Goal: Communication & Community: Answer question/provide support

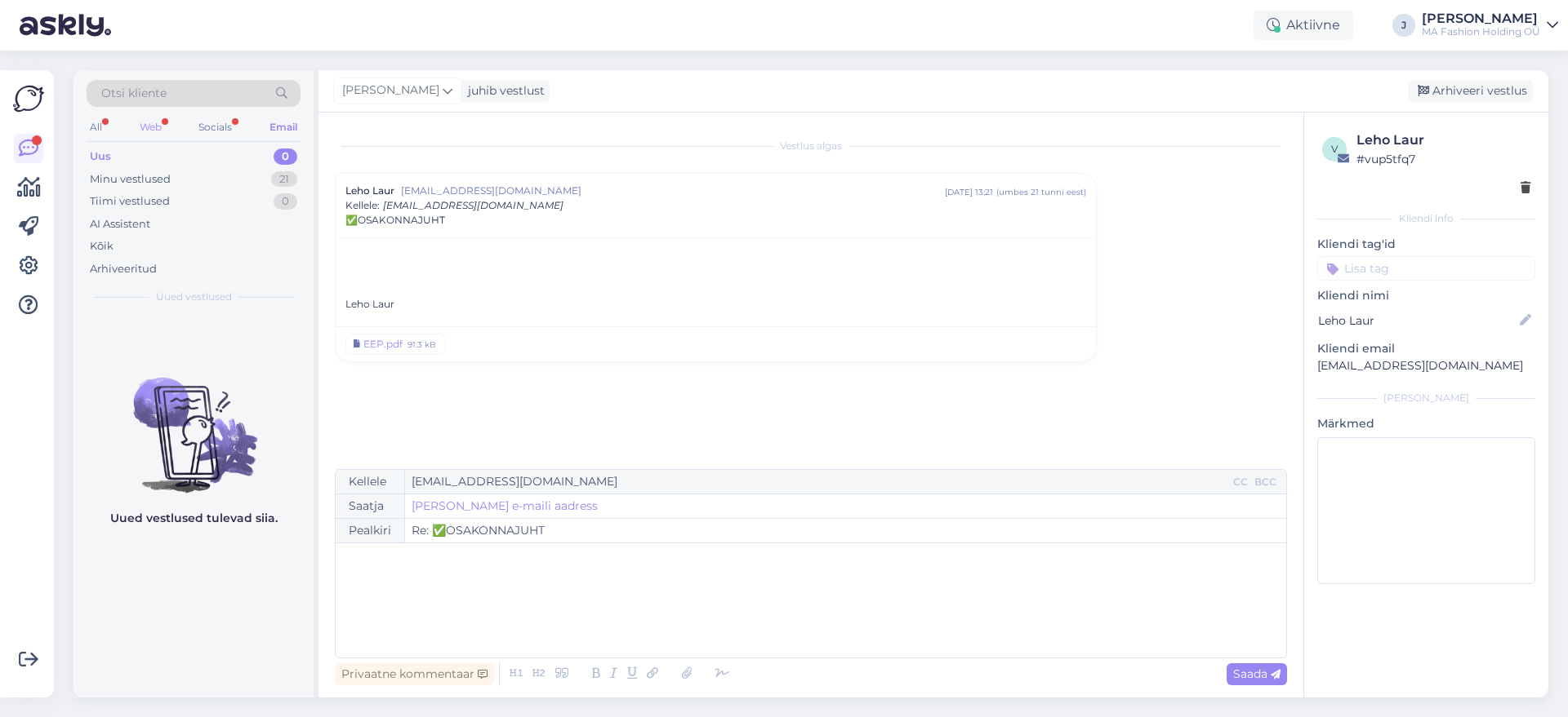
drag, startPoint x: 136, startPoint y: 134, endPoint x: 141, endPoint y: 120, distance: 14.9
click at [141, 120] on div "All Web Socials Email" at bounding box center [193, 129] width 214 height 25
click at [141, 120] on div "Web" at bounding box center [150, 127] width 28 height 22
click at [175, 190] on div "Tiimi vestlused 0" at bounding box center [193, 202] width 214 height 23
click at [175, 169] on div "Minu vestlused 7" at bounding box center [193, 179] width 214 height 23
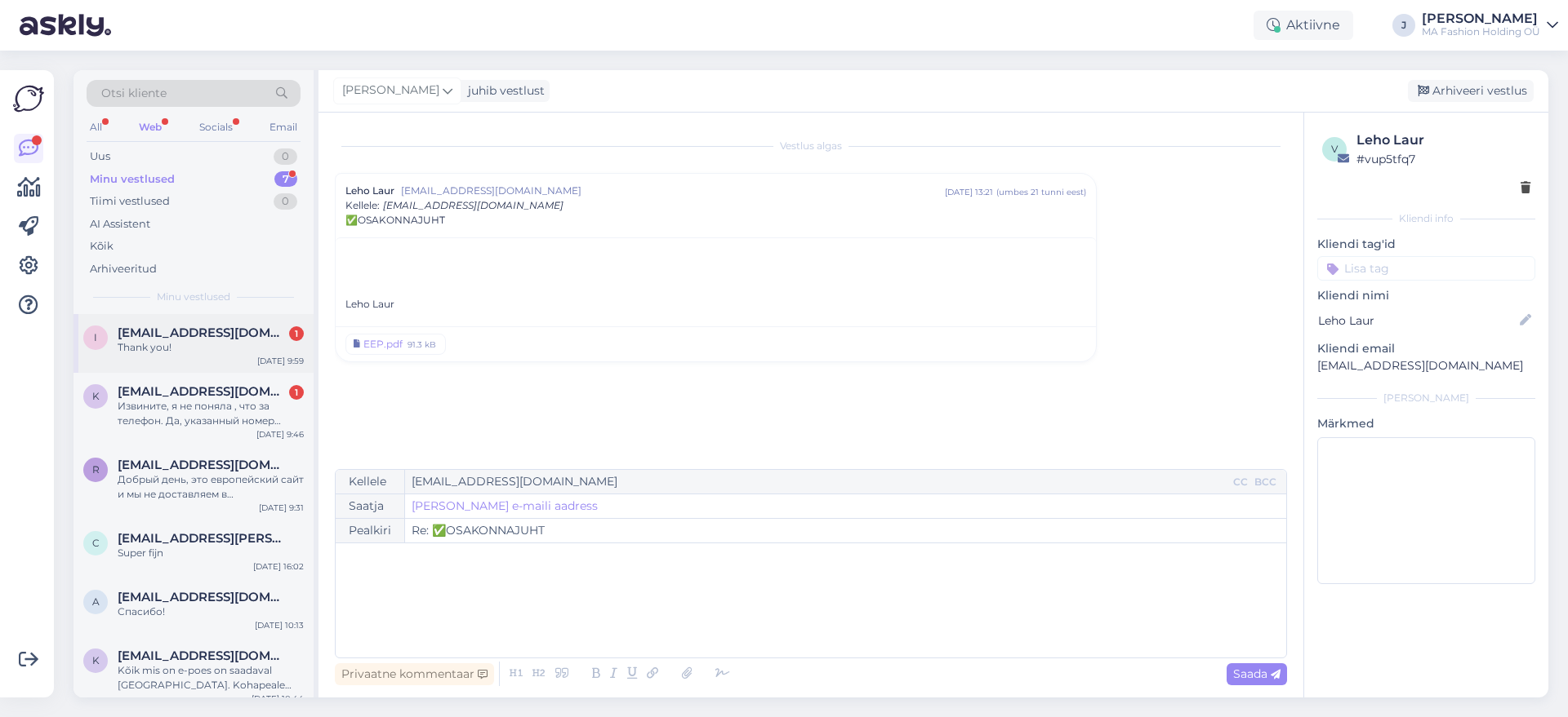
click at [200, 341] on div "Thank you!" at bounding box center [210, 348] width 186 height 15
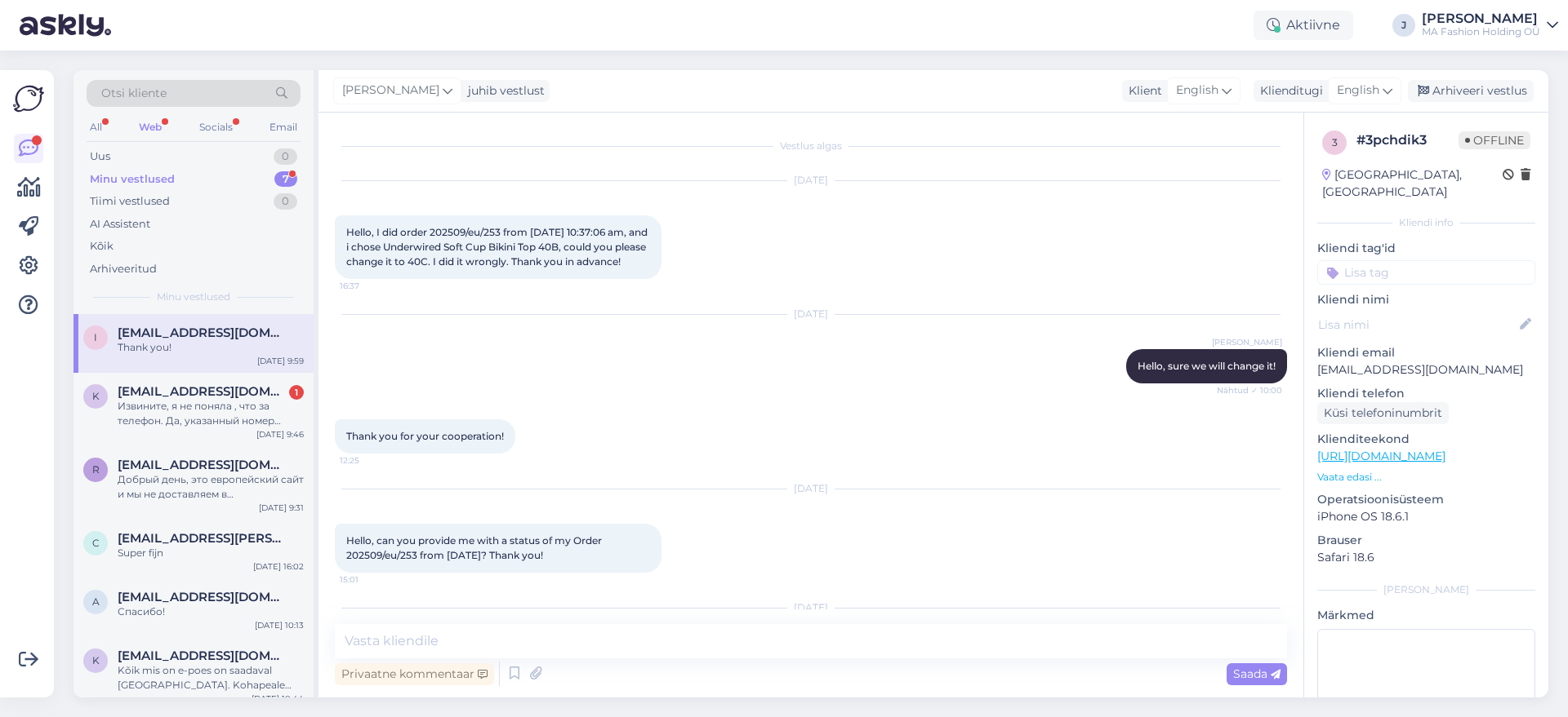
scroll to position [185, 0]
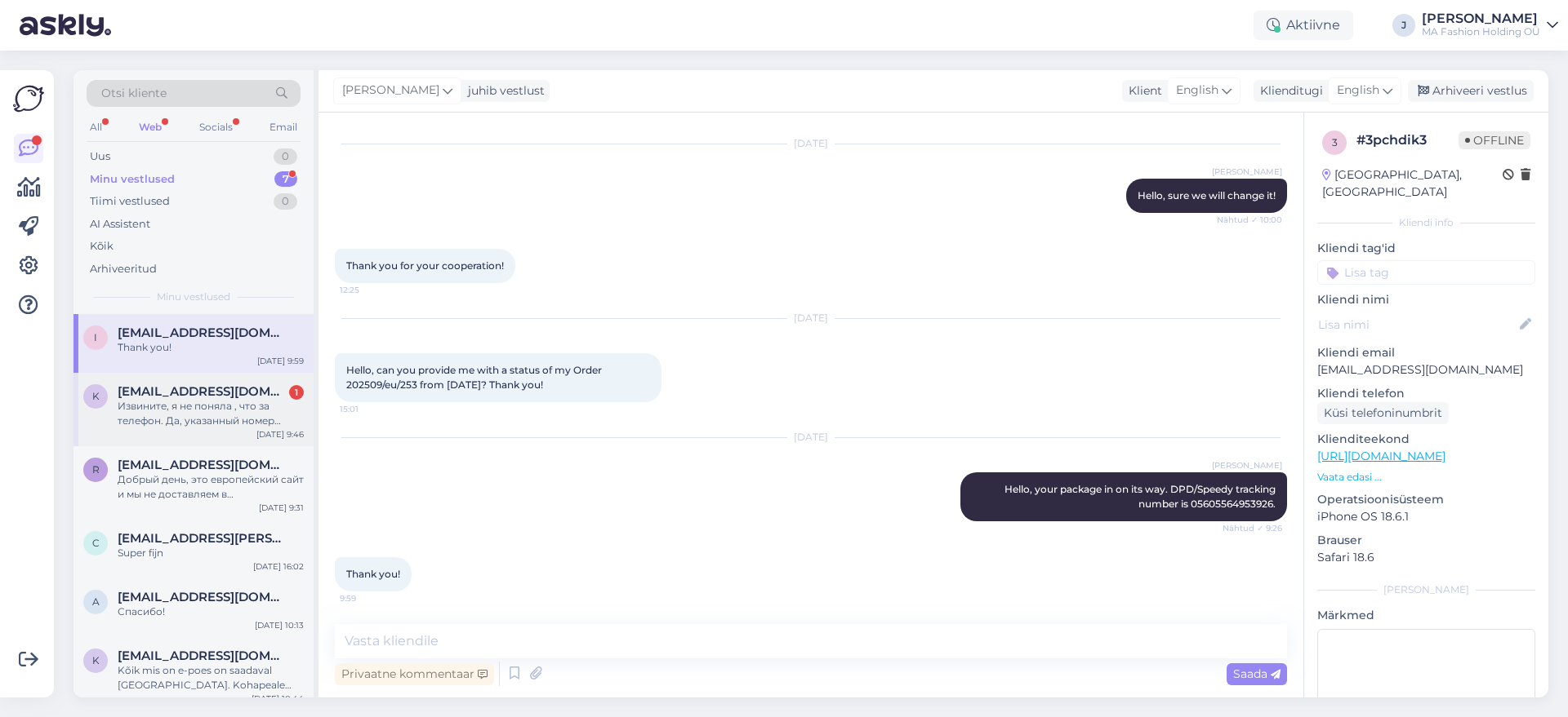
click at [222, 408] on div "Извините, я не поняла , что за телефон. Да, указанный номер телефона [PHONE_NUM…" at bounding box center [210, 413] width 186 height 29
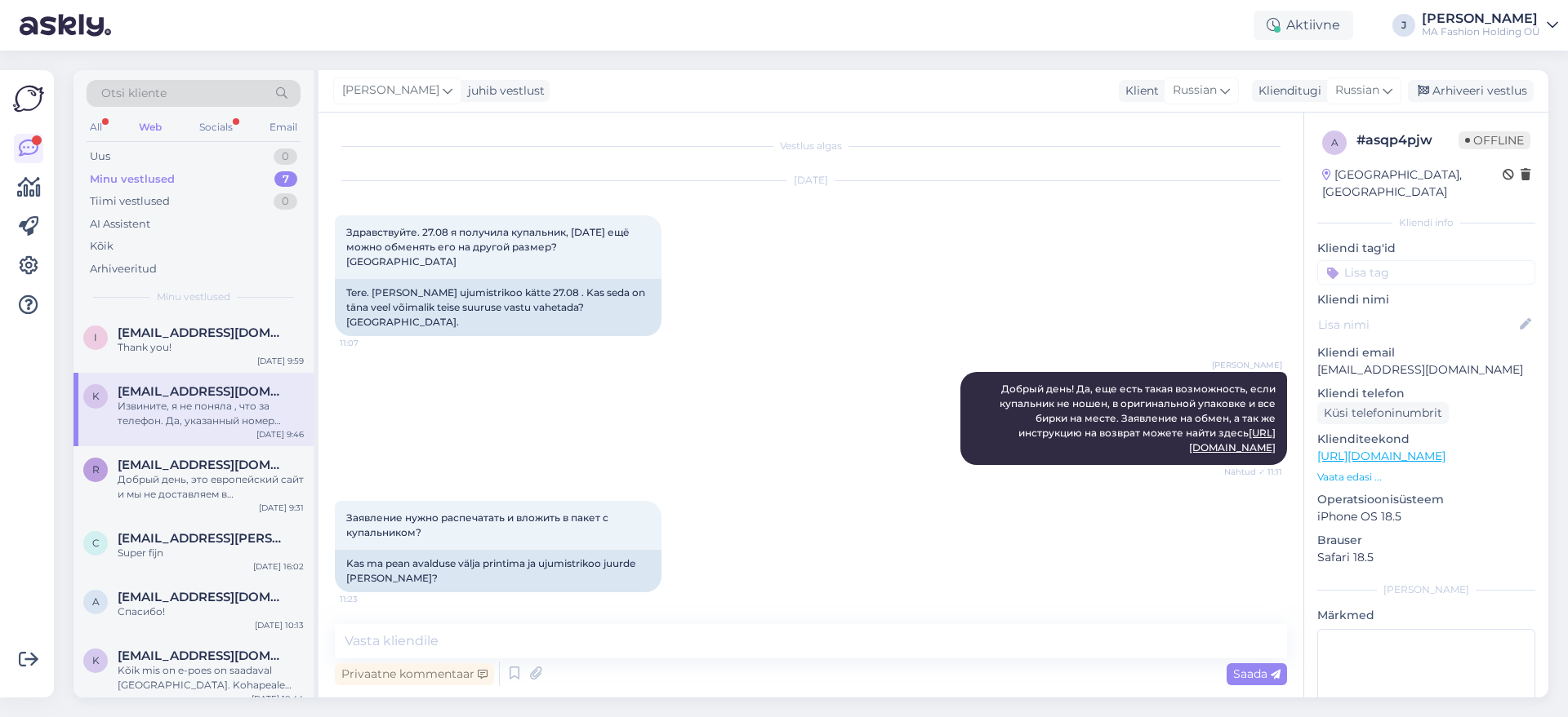
scroll to position [1549, 0]
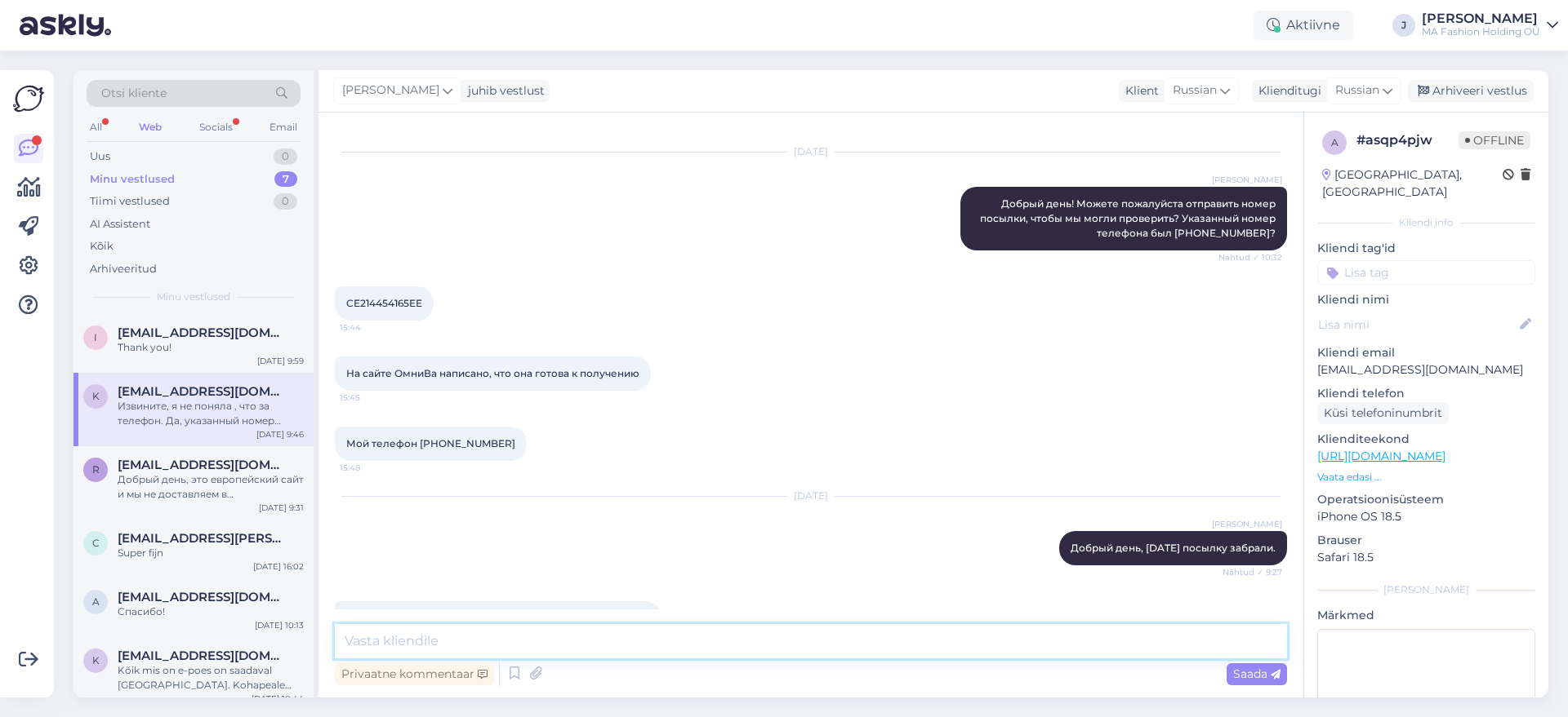
click at [628, 653] on textarea at bounding box center [811, 641] width 952 height 34
type textarea "Да все правильно, посылку вчера забрали и скоро примут возврат на склад."
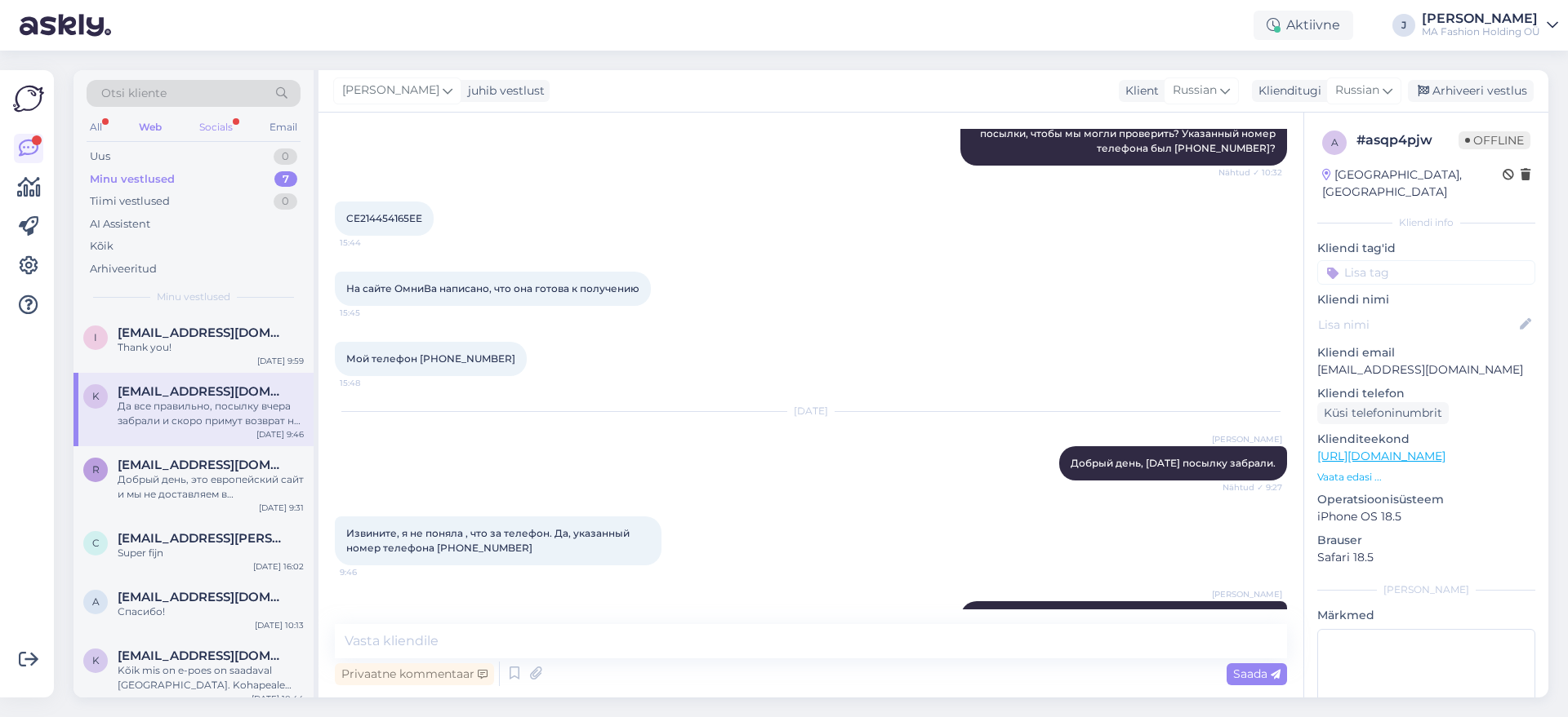
click at [207, 127] on div "Socials" at bounding box center [216, 127] width 40 height 22
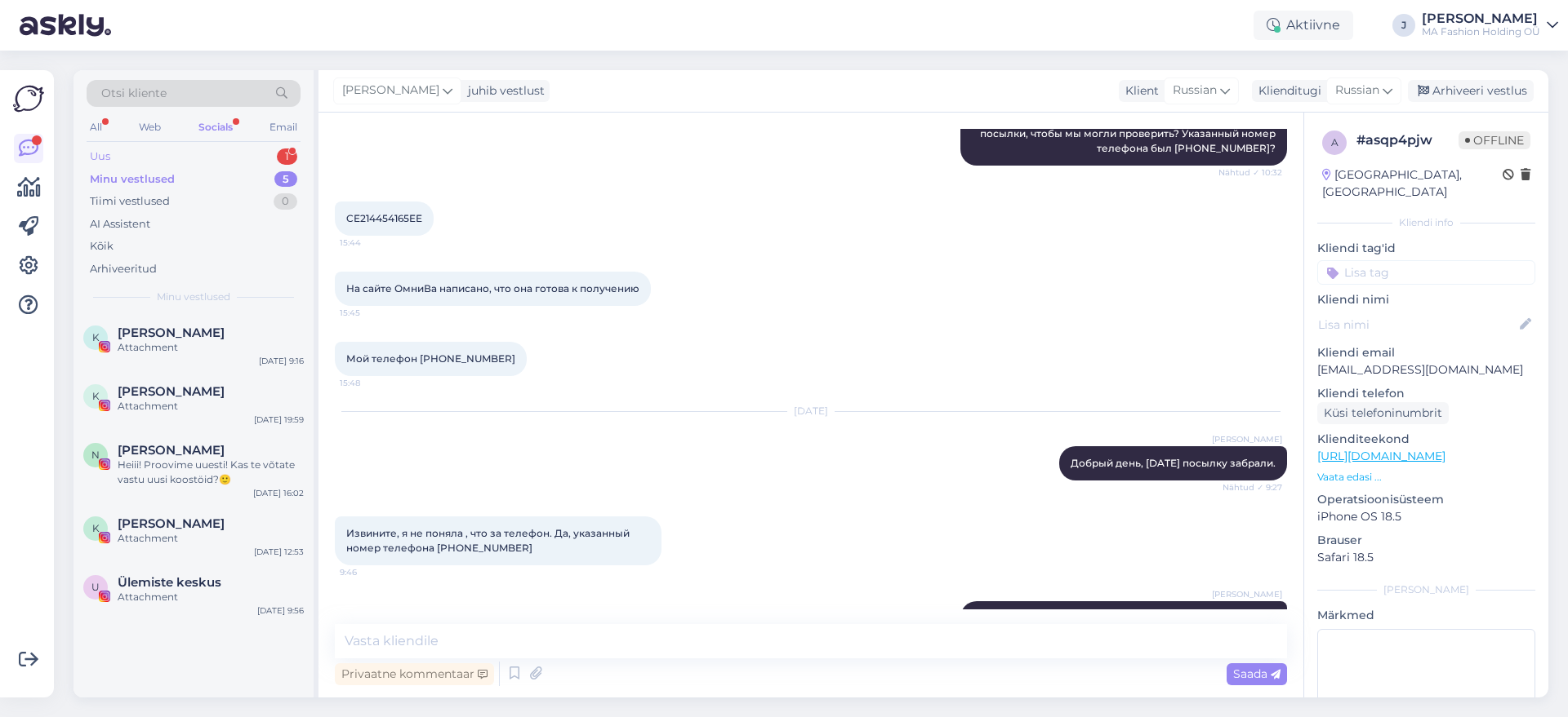
click at [268, 158] on div "Uus 1" at bounding box center [193, 157] width 214 height 23
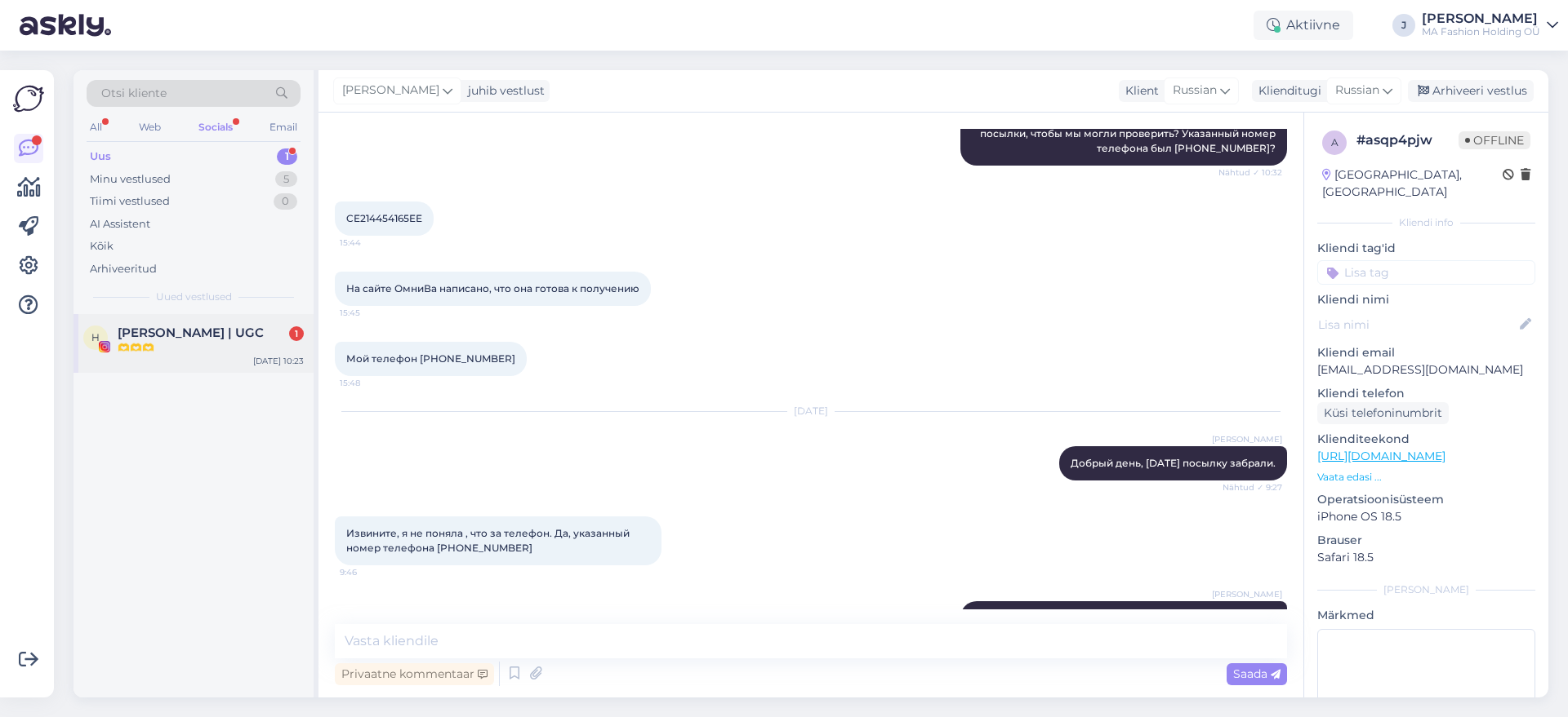
click at [257, 366] on div "[DATE] 10:23" at bounding box center [279, 361] width 51 height 12
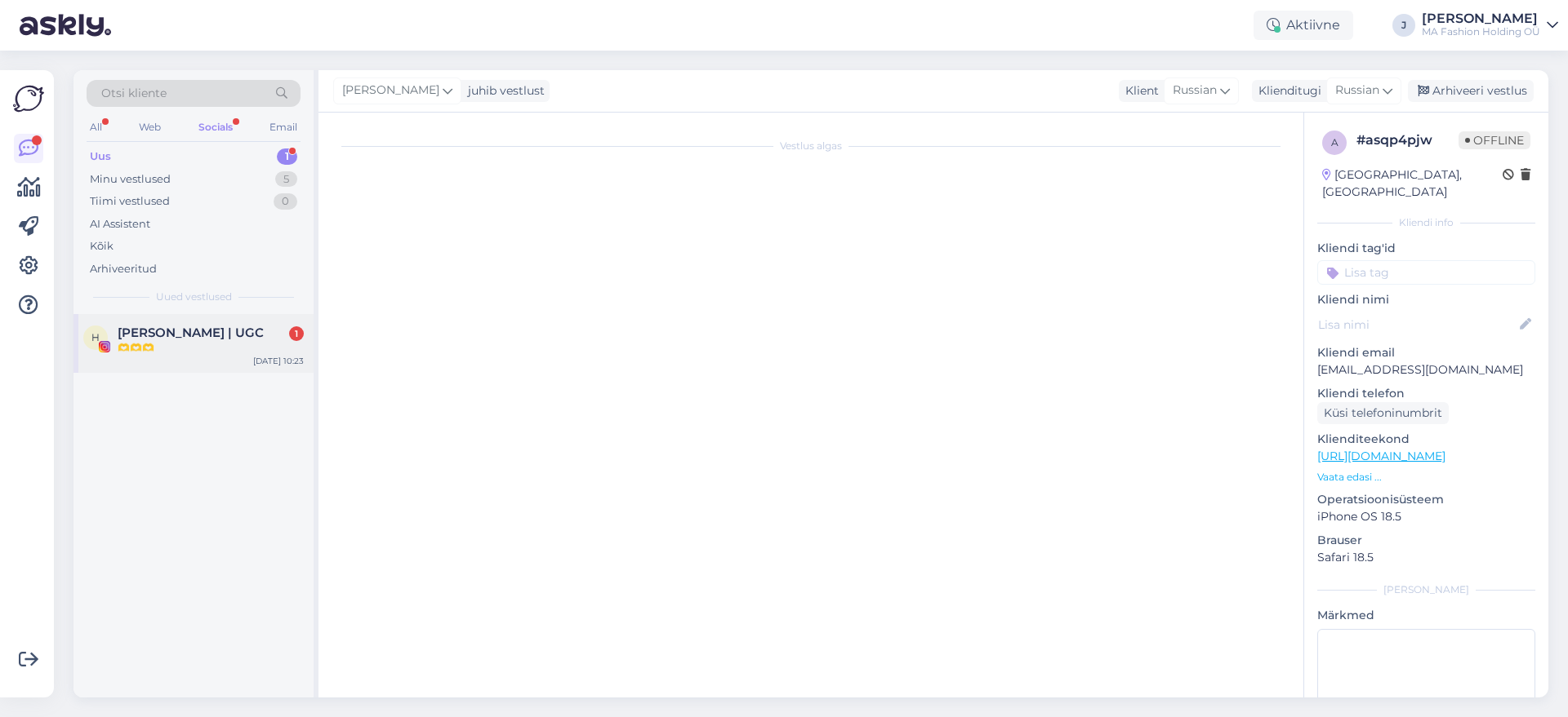
scroll to position [0, 0]
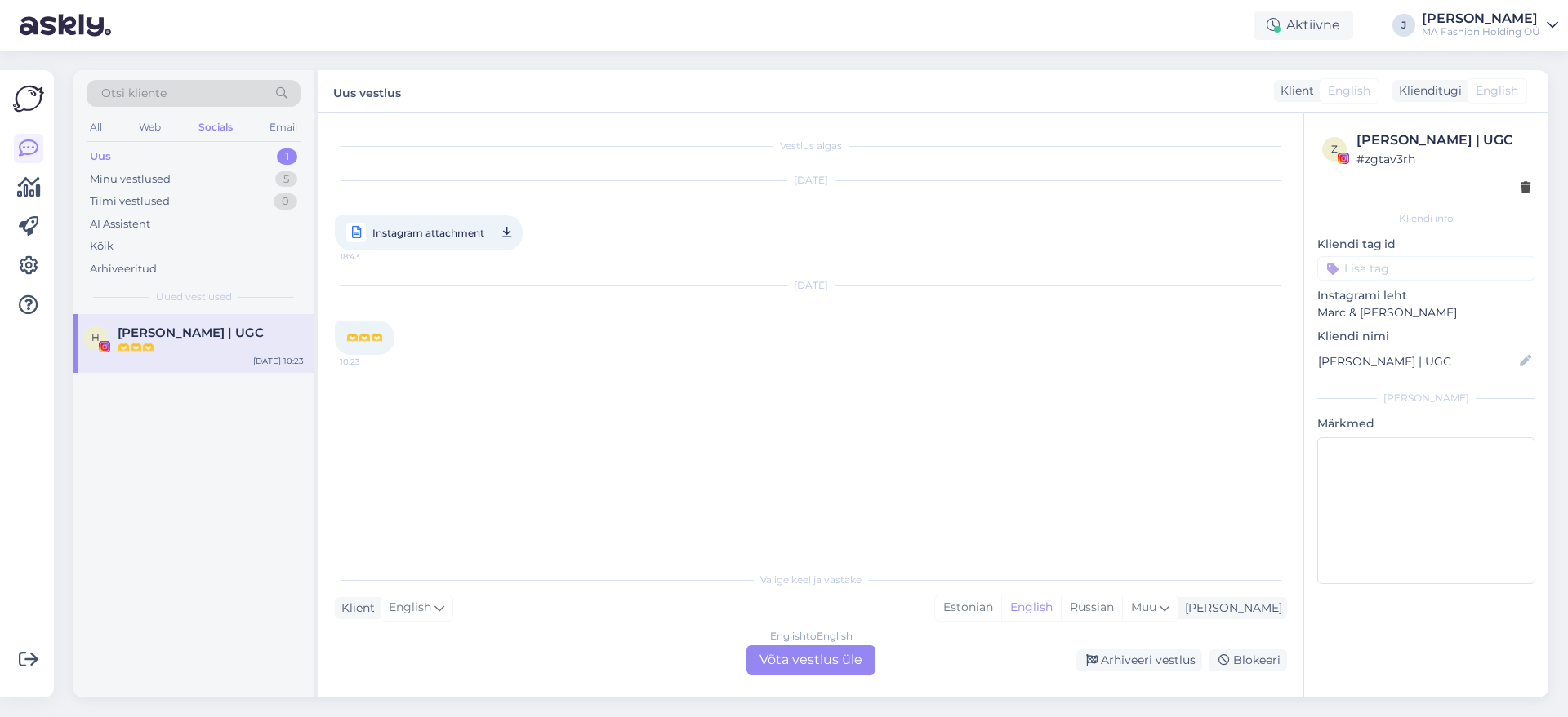
click at [752, 658] on div "English to English Võta vestlus üle" at bounding box center [811, 660] width 129 height 29
